Goal: Task Accomplishment & Management: Manage account settings

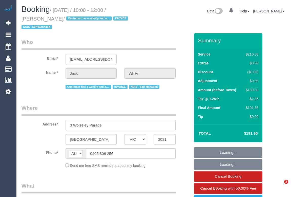
select select "VIC"
select select "180"
select select "number:29"
select select "number:14"
select select "number:19"
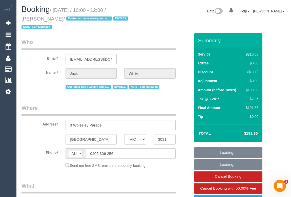
select select "number:24"
select select "number:35"
select select "number:11"
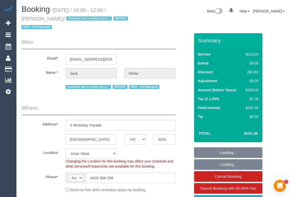
select select "object:866"
select select "string:stripe-pm_1RMlnh2GScqysDRVgKJuPe7w"
select select "object:1553"
select select "spot1"
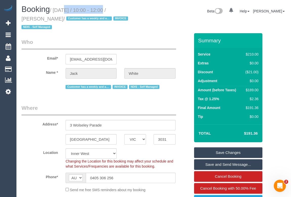
drag, startPoint x: 55, startPoint y: 11, endPoint x: 100, endPoint y: 11, distance: 44.8
click at [100, 11] on small "/ September 04, 2025 / 10:00 - 12:00 / Jack White / Customer has a weekly and a…" at bounding box center [76, 18] width 108 height 23
copy small "September 04, 2025"
click at [144, 38] on legend "Who" at bounding box center [99, 43] width 155 height 11
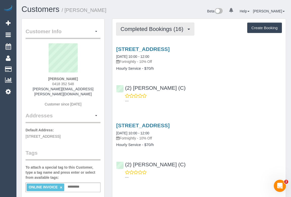
click at [141, 31] on span "Completed Bookings (16)" at bounding box center [152, 29] width 65 height 6
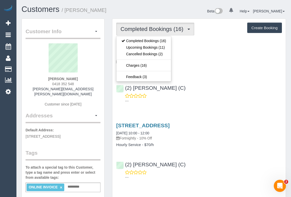
click at [211, 85] on div "(2) Priyanshi Patel (C) ---" at bounding box center [198, 91] width 173 height 23
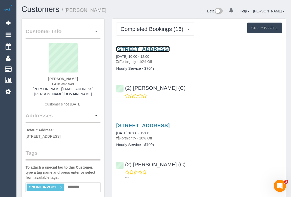
click at [152, 48] on link "53 South Road, Brighton, VIC 3186" at bounding box center [142, 49] width 53 height 6
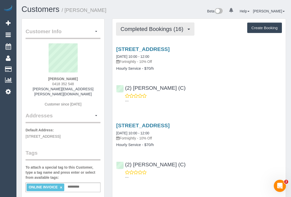
click at [139, 26] on span "Completed Bookings (16)" at bounding box center [152, 29] width 65 height 6
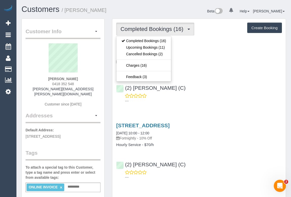
click at [208, 82] on div "(2) Priyanshi Patel (C) ---" at bounding box center [198, 91] width 173 height 23
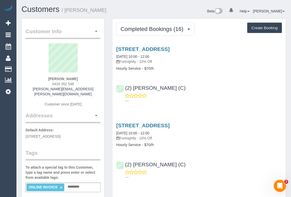
drag, startPoint x: 121, startPoint y: 61, endPoint x: 138, endPoint y: 61, distance: 16.4
click at [138, 61] on p "Fortnightly - 10% Off" at bounding box center [199, 61] width 166 height 5
copy p "Fortnightly"
drag, startPoint x: 115, startPoint y: 68, endPoint x: 141, endPoint y: 70, distance: 25.6
click at [141, 70] on div "53 South Road, Brighton, VIC 3186 05/09/2025 10:00 - 12:00 Fortnightly - 10% Of…" at bounding box center [198, 58] width 173 height 25
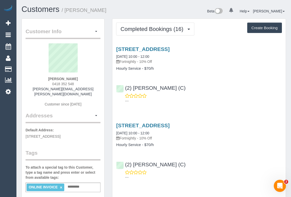
copy h4 "Hourly Service"
click at [169, 49] on link "53 South Road, Brighton, VIC 3186" at bounding box center [142, 49] width 53 height 6
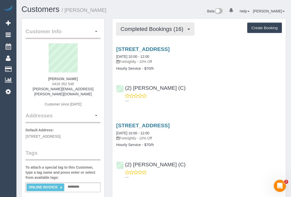
click at [152, 28] on span "Completed Bookings (16)" at bounding box center [152, 29] width 65 height 6
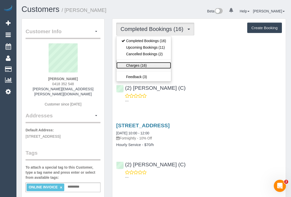
click at [136, 63] on link "Charges (16)" at bounding box center [143, 65] width 55 height 7
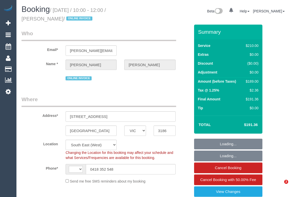
select select "VIC"
select select "string:stripe-pm_1QeXPw2GScqysDRVf9lwhELO"
select select "number:30"
select select "number:14"
select select "number:19"
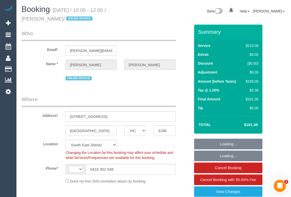
select select "number:25"
select select "number:35"
select select "number:11"
select select "string:AU"
select select "object:694"
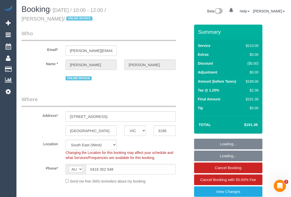
select select "180"
select select "object:1391"
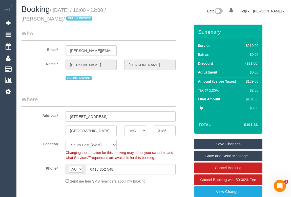
drag, startPoint x: 21, startPoint y: 18, endPoint x: 51, endPoint y: 18, distance: 29.3
click at [51, 18] on small "/ [DATE] / 10:00 - 12:00 / [PERSON_NAME] / ONLINE INVOICE" at bounding box center [64, 14] width 84 height 14
copy small "Tony Willems"
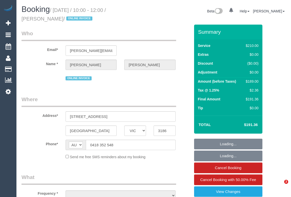
select select "VIC"
select select "object:546"
select select "string:stripe-pm_1QeXPw2GScqysDRVf9lwhELO"
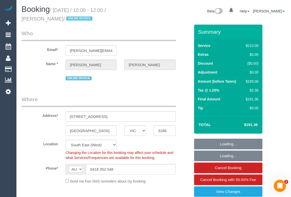
select select "object:717"
select select "180"
select select "number:30"
select select "number:14"
select select "number:19"
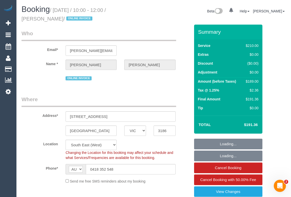
select select "number:25"
select select "number:35"
select select "number:11"
drag, startPoint x: 55, startPoint y: 10, endPoint x: 100, endPoint y: 10, distance: 45.0
click at [100, 10] on small "/ [DATE] / 10:00 - 12:00 / [PERSON_NAME] / ONLINE INVOICE" at bounding box center [64, 14] width 84 height 14
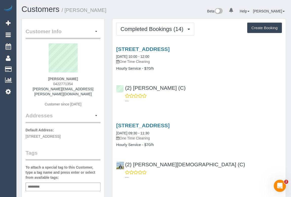
click at [203, 90] on div "(2) Marco Sanchez (C) ---" at bounding box center [198, 91] width 173 height 23
click at [164, 50] on link "88 Perry St, Fairfield, VIC 3078" at bounding box center [142, 49] width 53 height 6
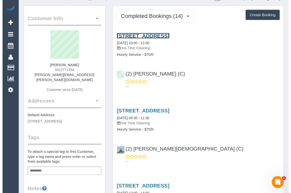
scroll to position [23, 0]
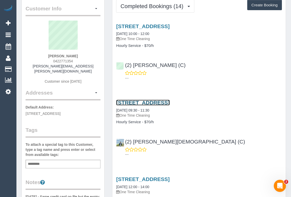
click at [160, 101] on link "88 Perry St, Fairfield, VIC 3078" at bounding box center [142, 102] width 53 height 6
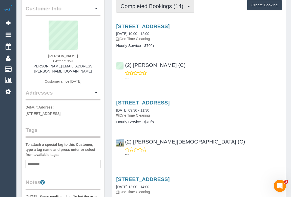
click at [145, 7] on span "Completed Bookings (14)" at bounding box center [152, 6] width 65 height 6
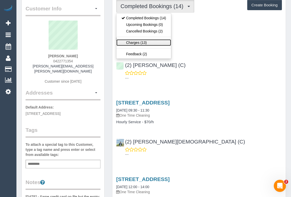
click at [138, 42] on link "Charges (13)" at bounding box center [143, 42] width 55 height 7
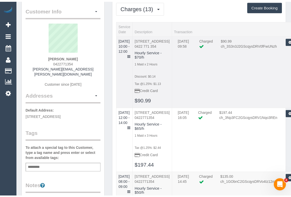
scroll to position [0, 0]
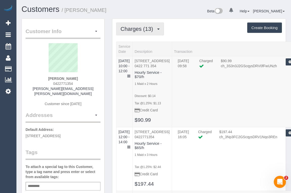
click at [143, 31] on span "Charges (13)" at bounding box center [137, 29] width 35 height 6
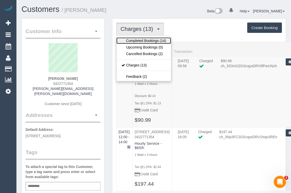
click at [138, 42] on link "Completed Bookings (14)" at bounding box center [143, 40] width 55 height 7
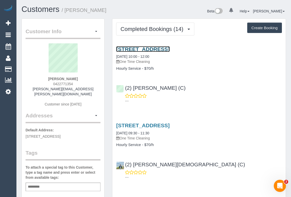
click at [147, 47] on link "88 Perry St, Fairfield, VIC 3078" at bounding box center [142, 49] width 53 height 6
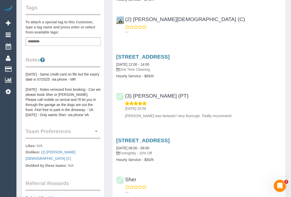
scroll to position [161, 0]
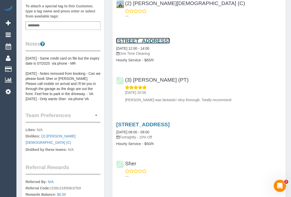
click at [153, 38] on link "88 Perry St, Fairfield, VIC 3078" at bounding box center [142, 41] width 53 height 6
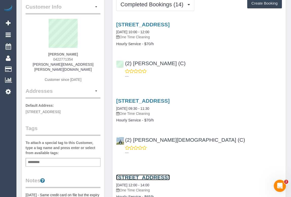
scroll to position [0, 0]
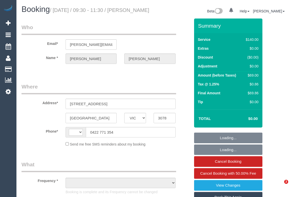
select select "VIC"
select select "string:AU"
select select "object:594"
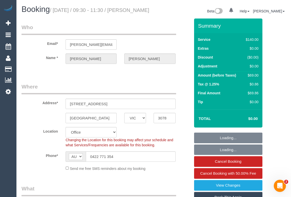
select select "string:stripe-pm_1Rfrmm2GScqysDRVPcZXHBqR"
select select "number:28"
select select "number:14"
select select "number:19"
select select "number:22"
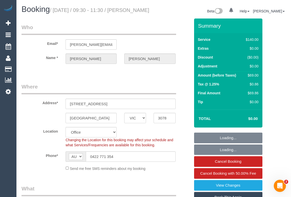
select select "object:2200"
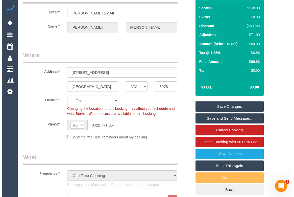
scroll to position [69, 0]
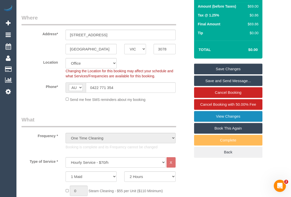
click at [228, 121] on link "View Changes" at bounding box center [228, 116] width 68 height 11
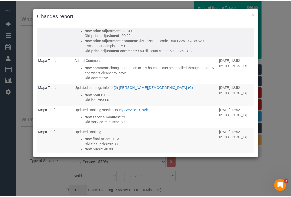
scroll to position [92, 0]
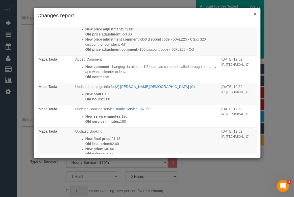
click at [255, 13] on button "×" at bounding box center [255, 13] width 3 height 5
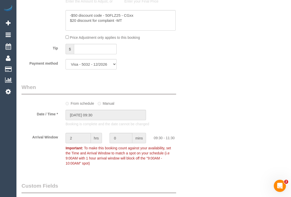
scroll to position [437, 0]
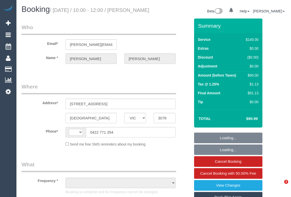
select select "VIC"
select select "string:AU"
select select "object:576"
select select "string:stripe-pm_1Rfrmm2GScqysDRVPcZXHBqR"
select select "number:28"
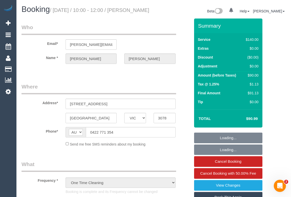
select select "number:14"
select select "number:19"
select select "number:22"
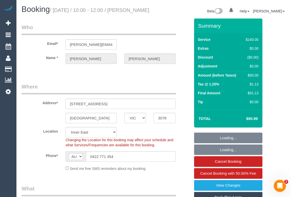
select select "object:893"
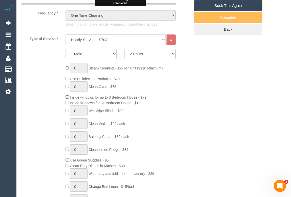
scroll to position [161, 0]
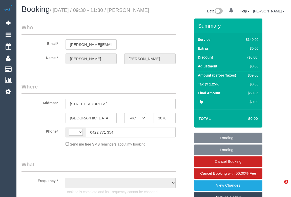
select select "VIC"
select select "string:stripe-pm_1Rfrmm2GScqysDRVPcZXHBqR"
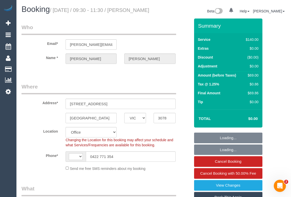
select select "string:AU"
select select "object:765"
select select "number:28"
select select "number:14"
select select "number:19"
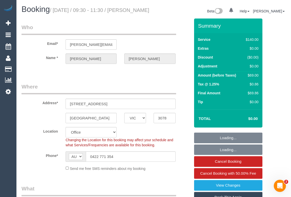
select select "number:22"
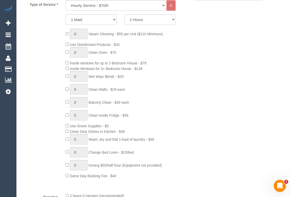
scroll to position [184, 0]
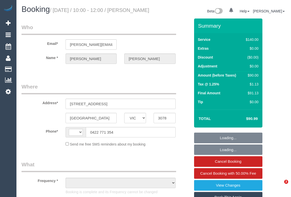
select select "VIC"
select select "string:AU"
select select "object:578"
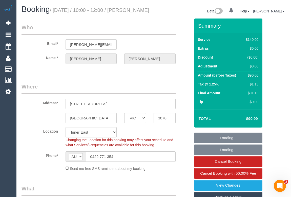
select select "string:stripe-pm_1Rfrmm2GScqysDRVPcZXHBqR"
select select "number:28"
select select "number:14"
select select "number:19"
select select "number:22"
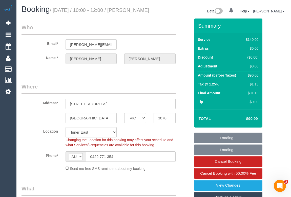
select select "object:1527"
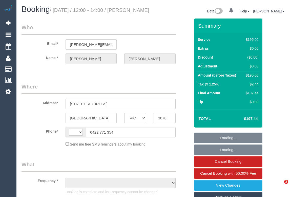
select select "VIC"
select select "string:stripe-pm_1FTlHM2GScqysDRVCQI9qghR"
select select "number:27"
select select "number:14"
select select "number:19"
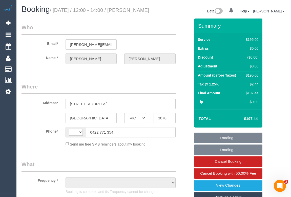
select select "number:36"
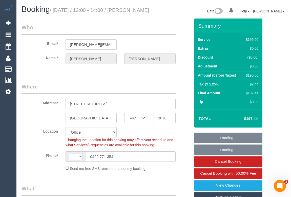
select select "string:AU"
select select "object:893"
select select "180"
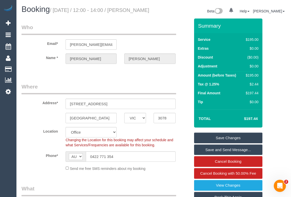
click at [129, 89] on legend "Where" at bounding box center [99, 88] width 155 height 11
